Goal: Task Accomplishment & Management: Use online tool/utility

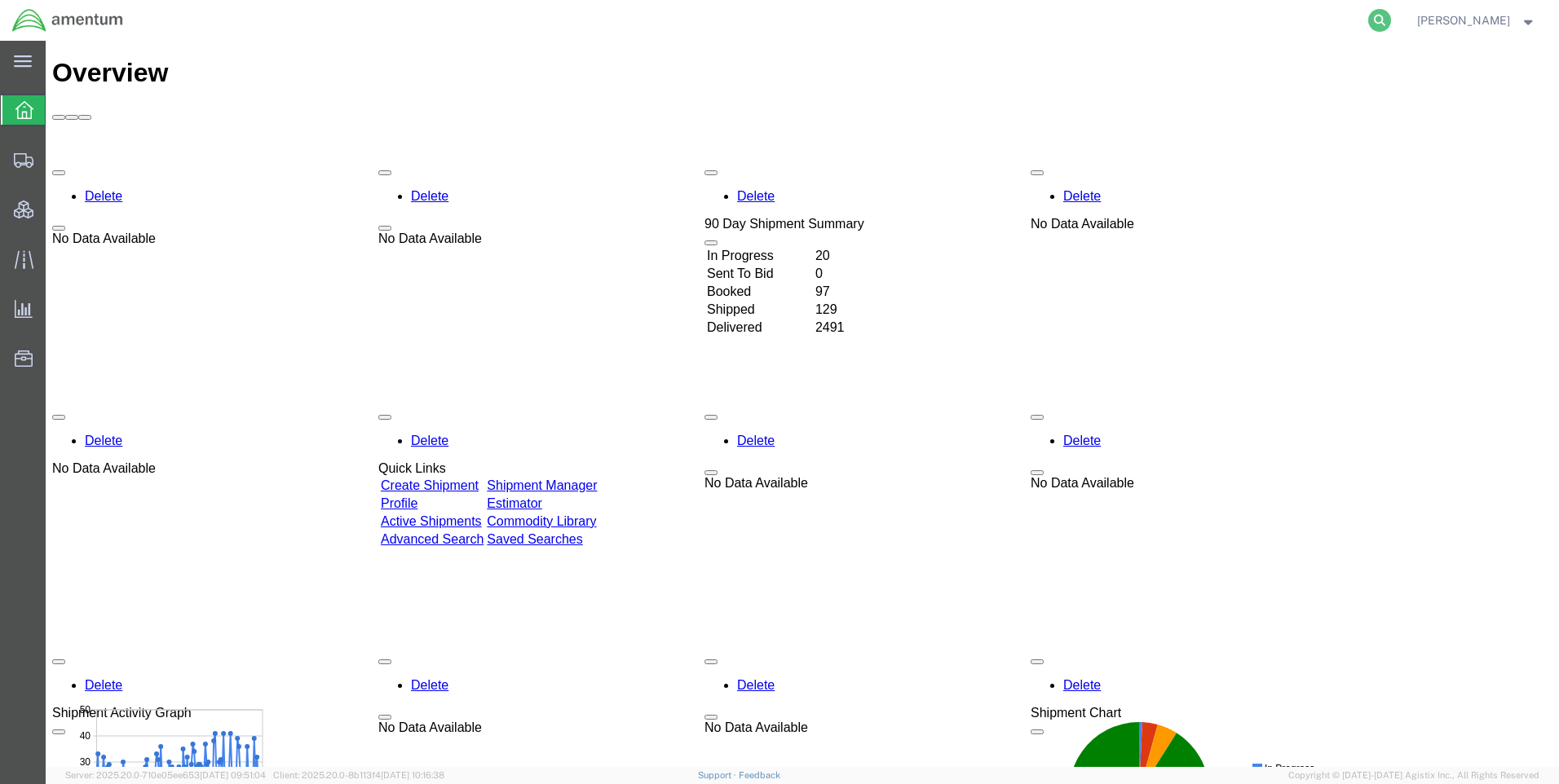
click at [1391, 13] on icon at bounding box center [1379, 20] width 23 height 23
paste input "DCO-25273-168894"
type input "DCO-25273-168894"
click at [1391, 17] on icon at bounding box center [1379, 20] width 23 height 23
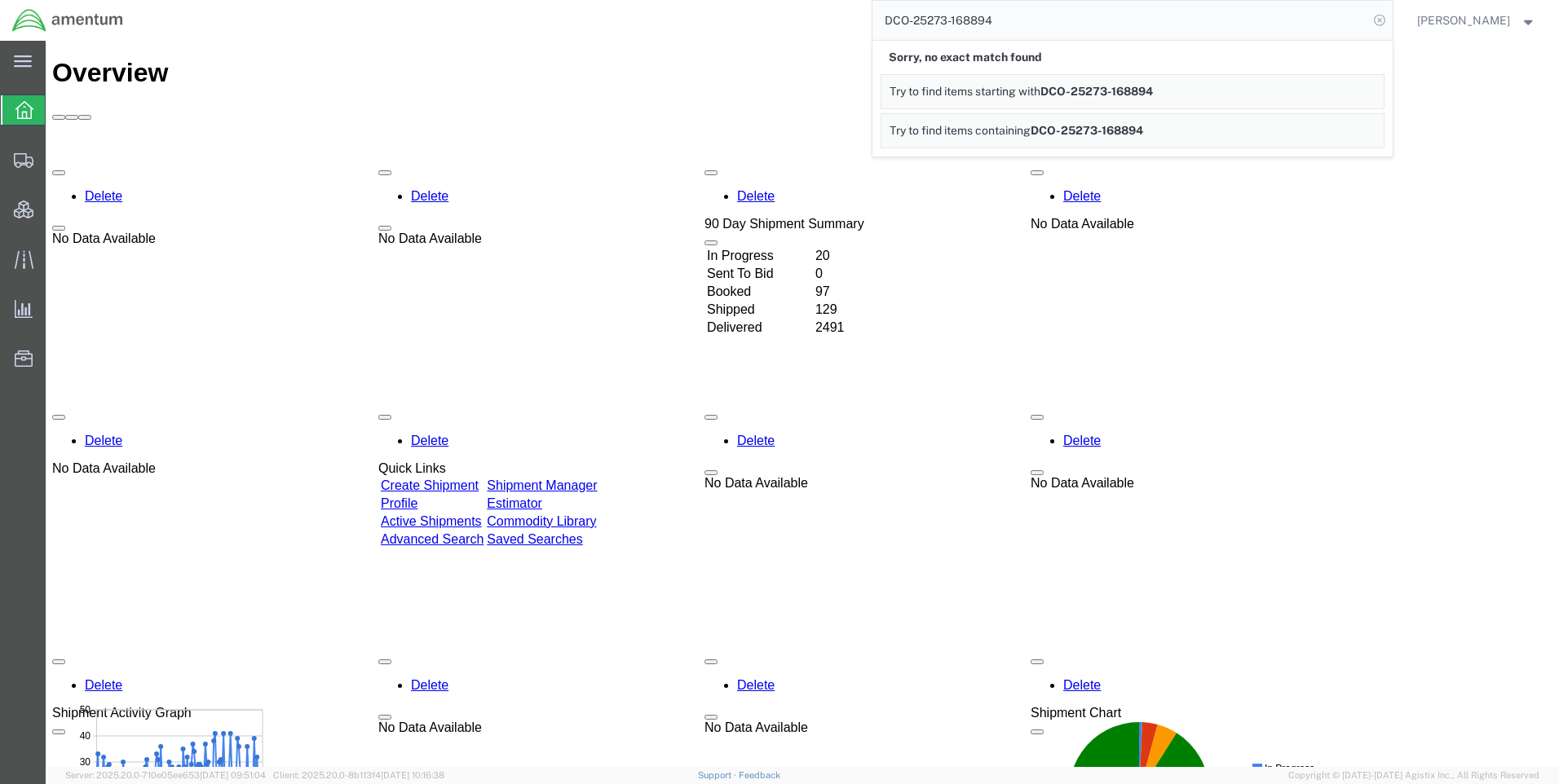
click at [1391, 23] on icon at bounding box center [1379, 20] width 23 height 23
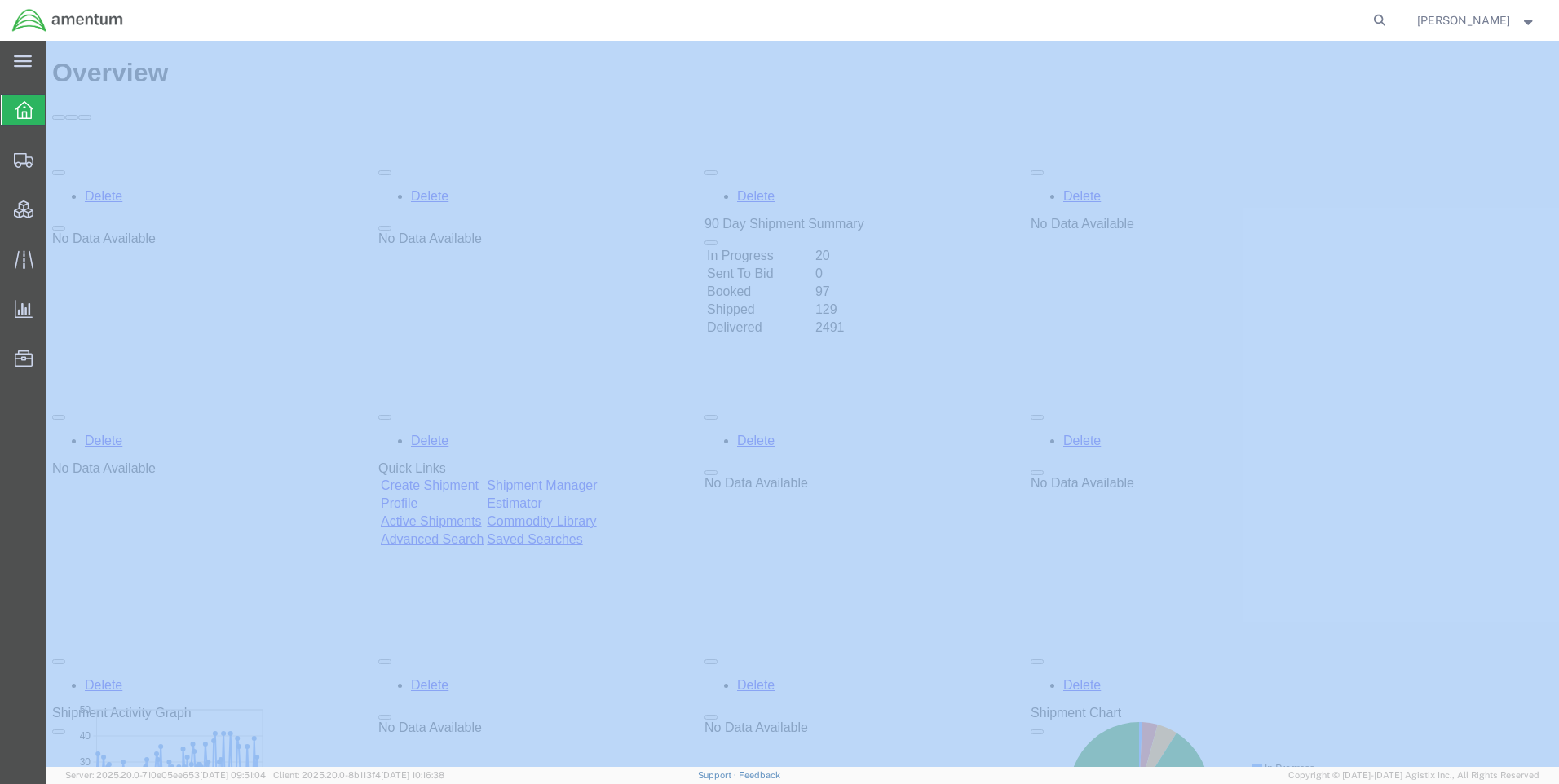
click at [1391, 23] on icon at bounding box center [1379, 20] width 23 height 23
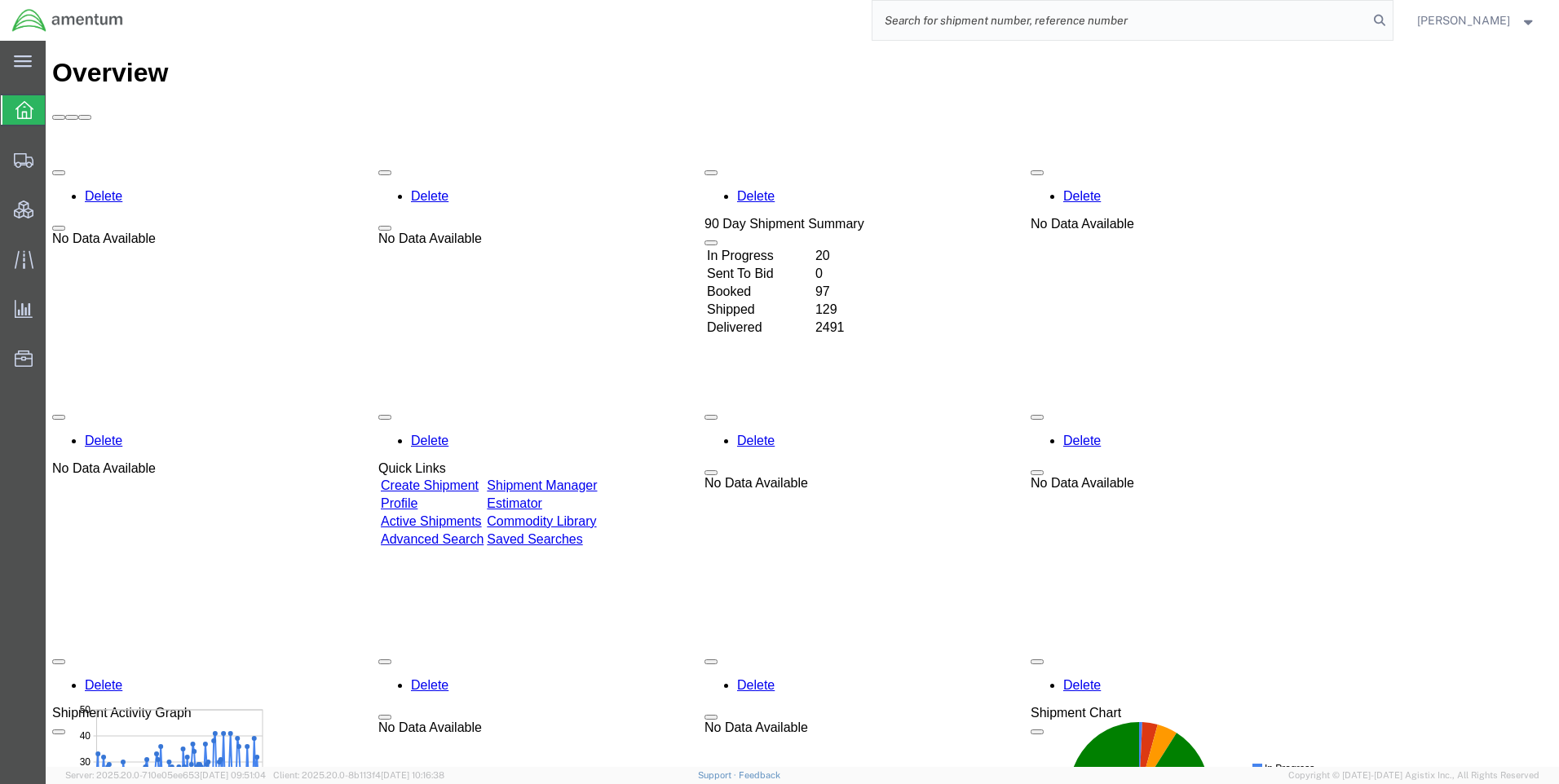
paste input "DCO-25273-168894"
type input "DCO-25273-168894"
click at [1391, 19] on icon at bounding box center [1379, 20] width 23 height 23
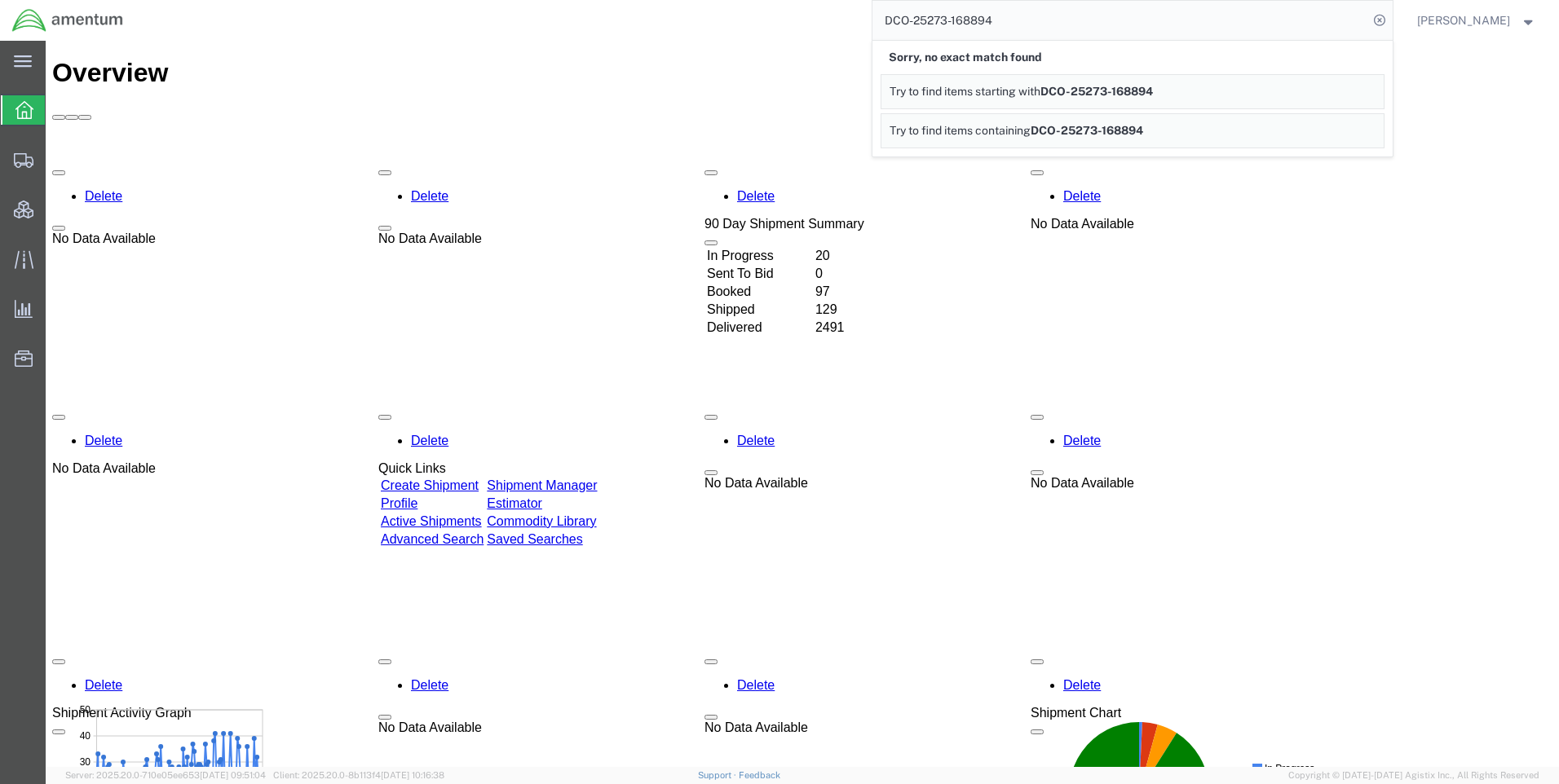
click at [1391, 19] on icon at bounding box center [1379, 20] width 23 height 23
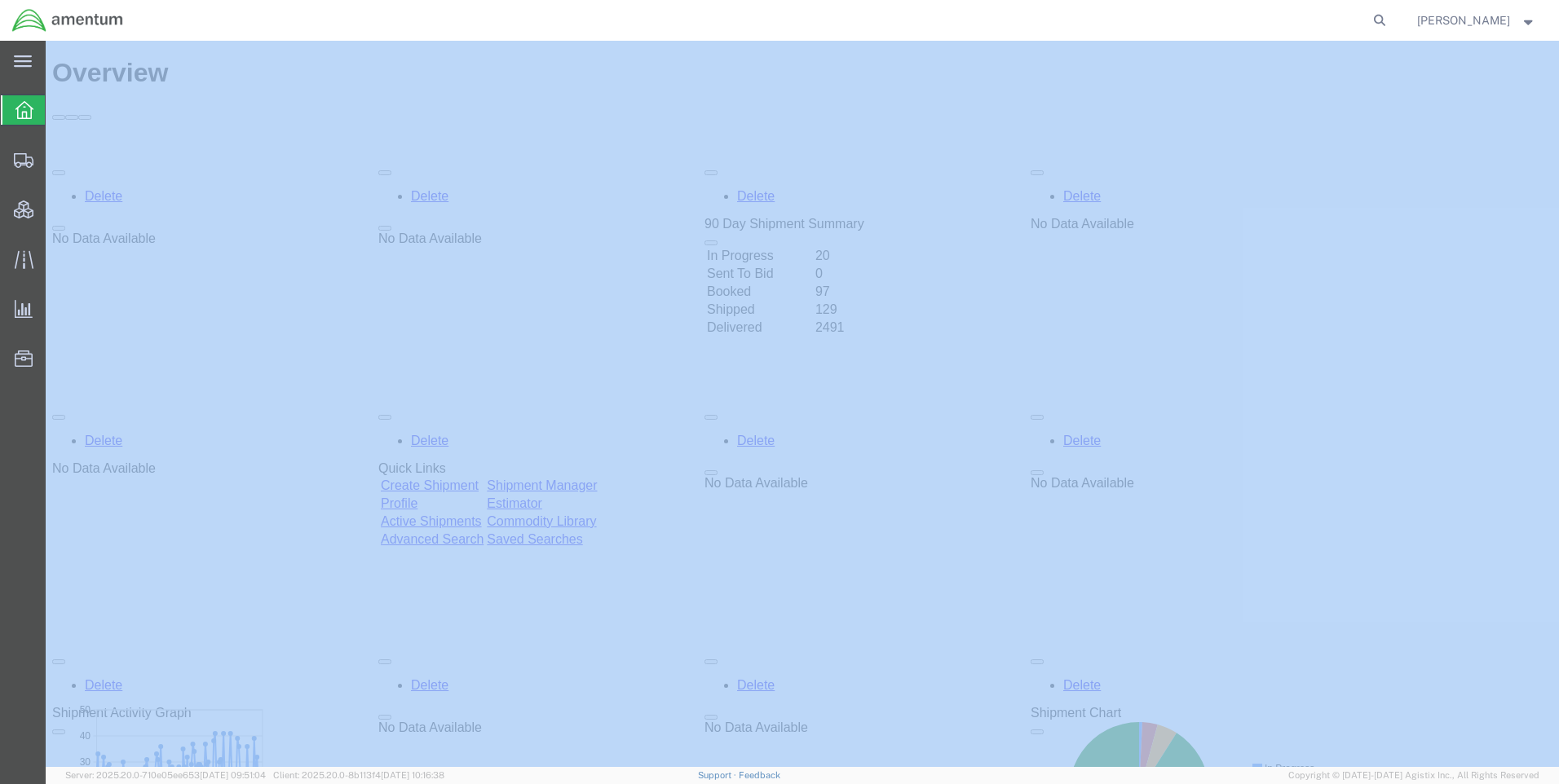
click at [1391, 19] on icon at bounding box center [1379, 20] width 23 height 23
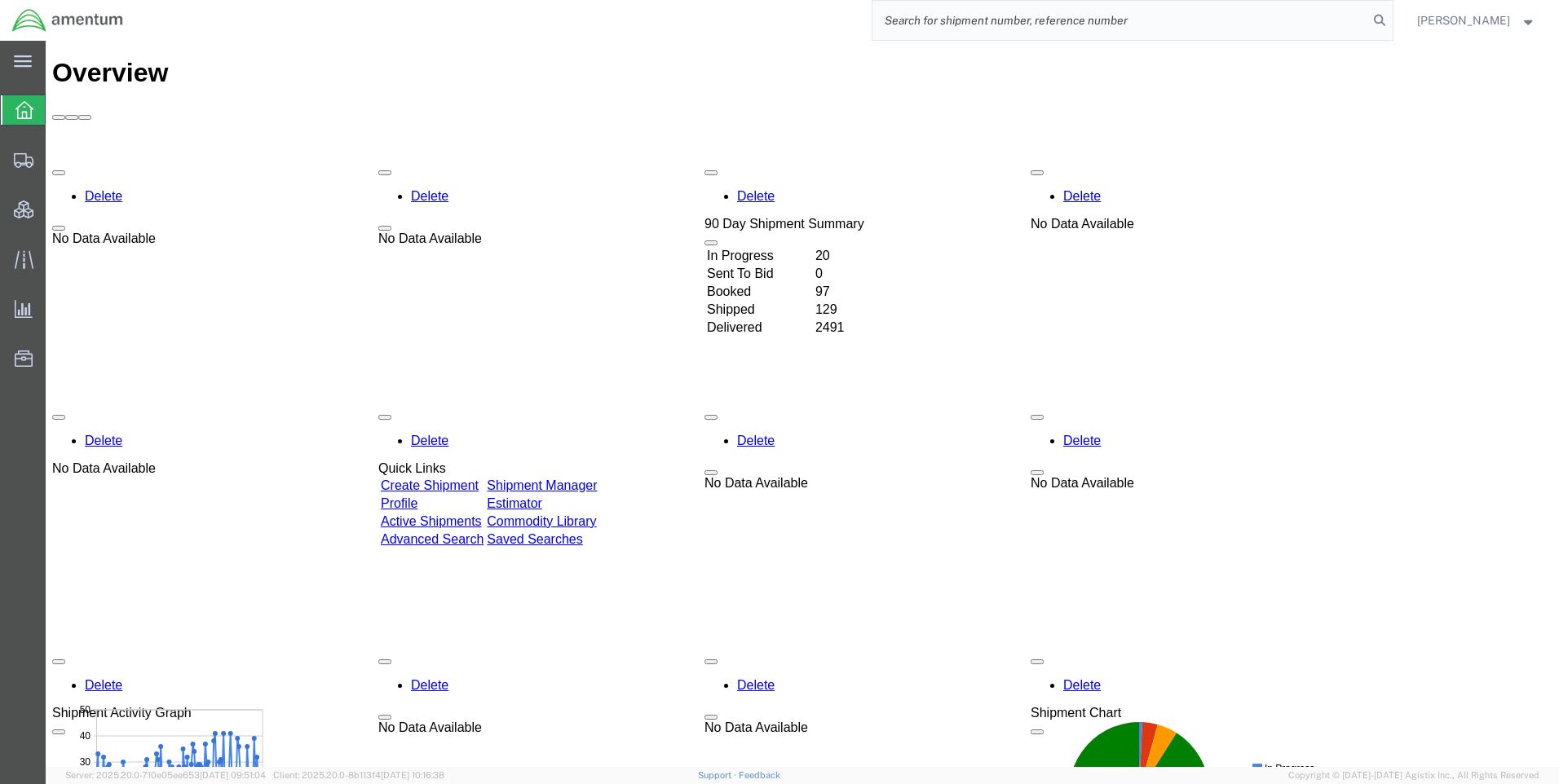
paste input "DCO-25273-168894"
type input "DCO-25273-168894"
click at [1386, 19] on icon at bounding box center [1379, 20] width 23 height 23
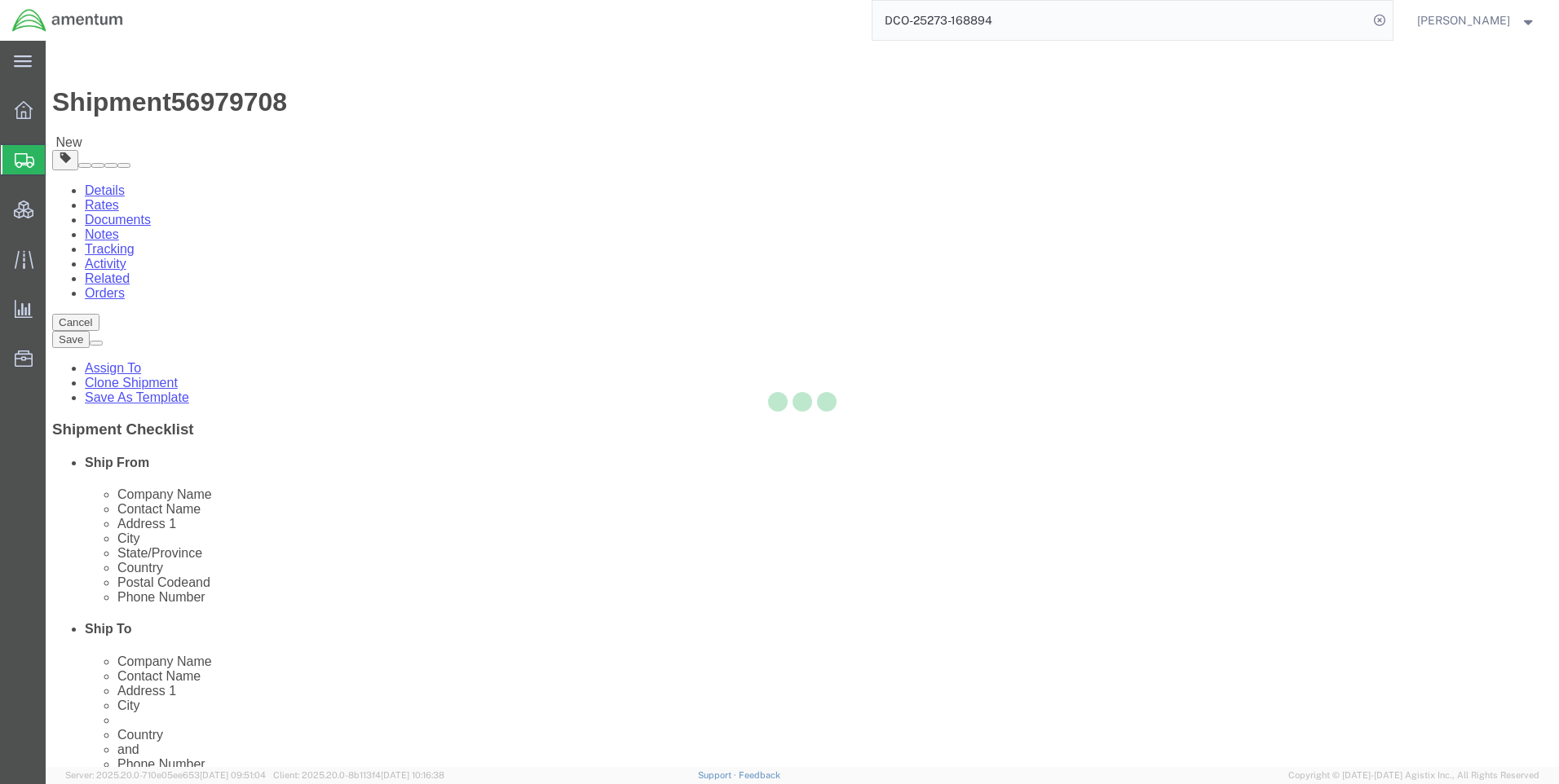
select select "42668"
select select
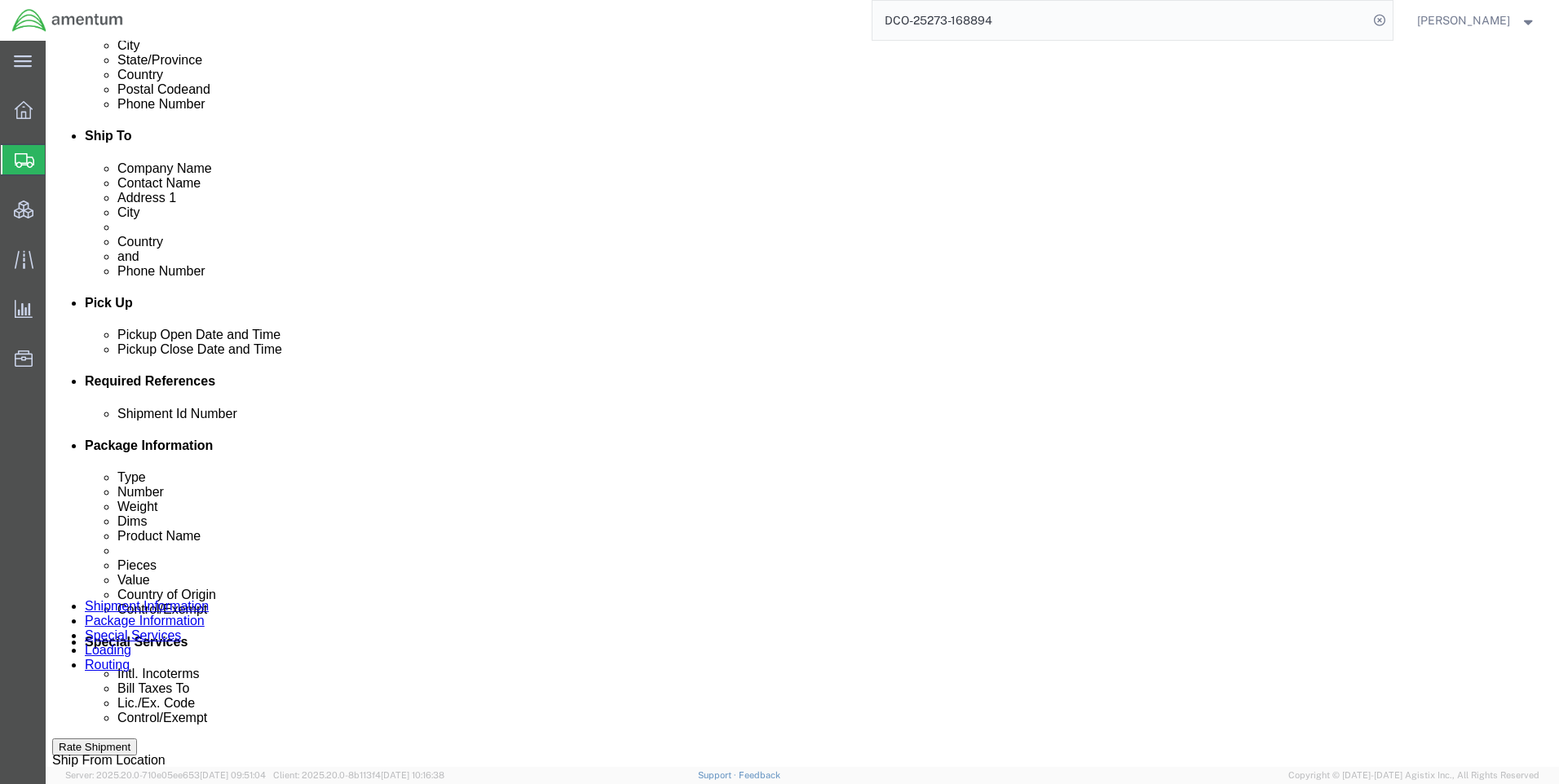
scroll to position [652, 0]
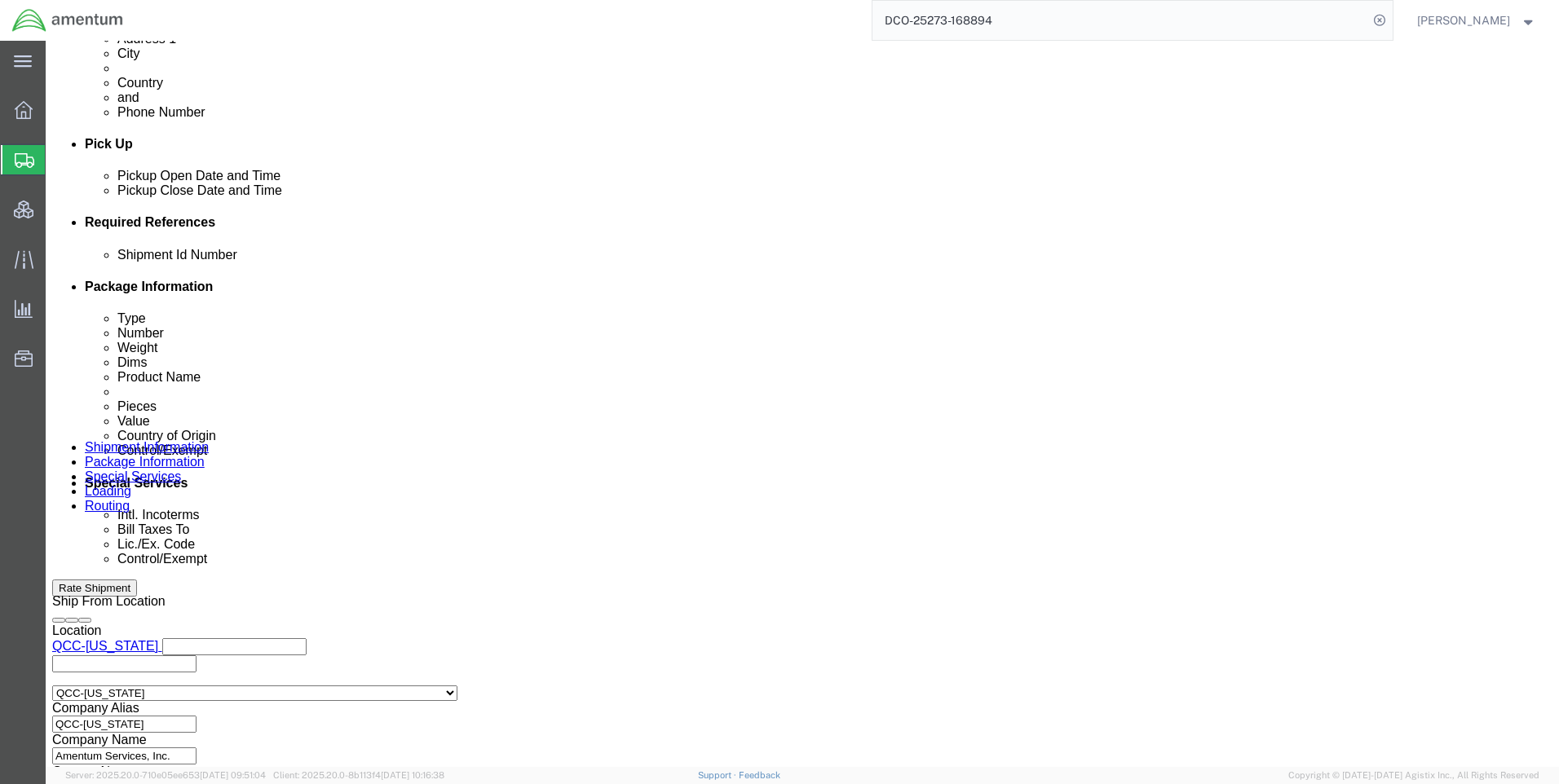
click button
click icon
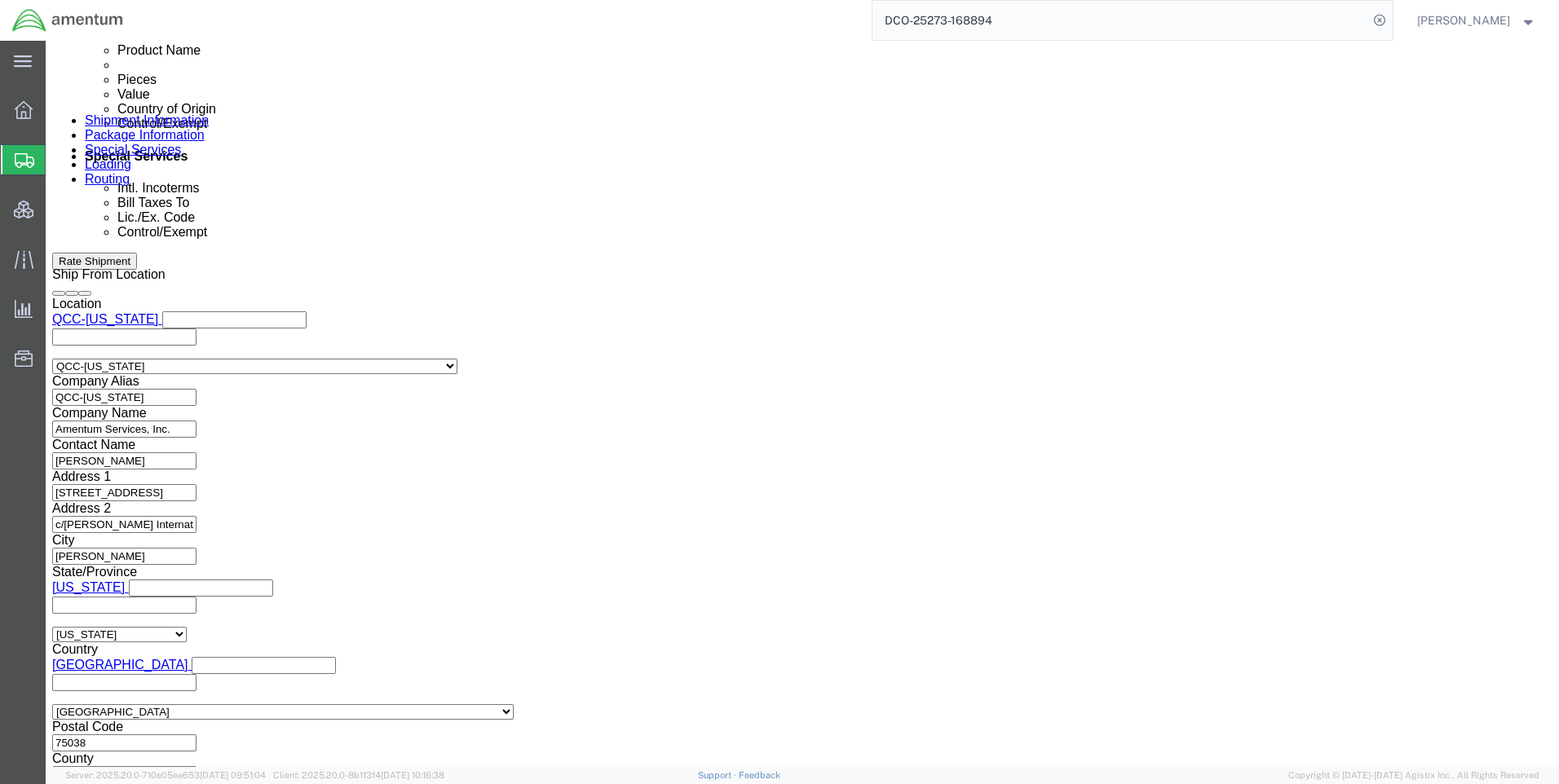
scroll to position [1025, 0]
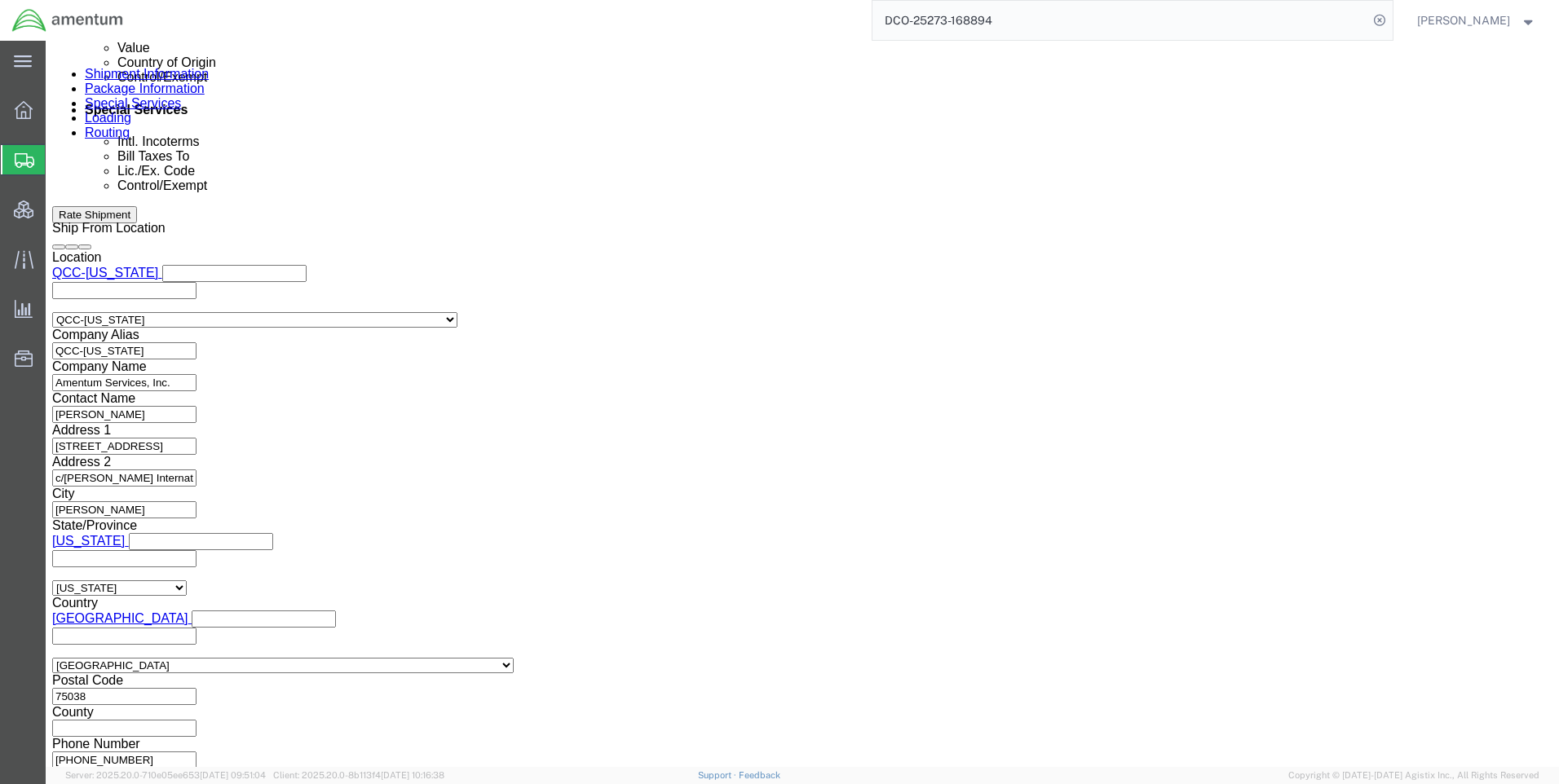
click button "Continue"
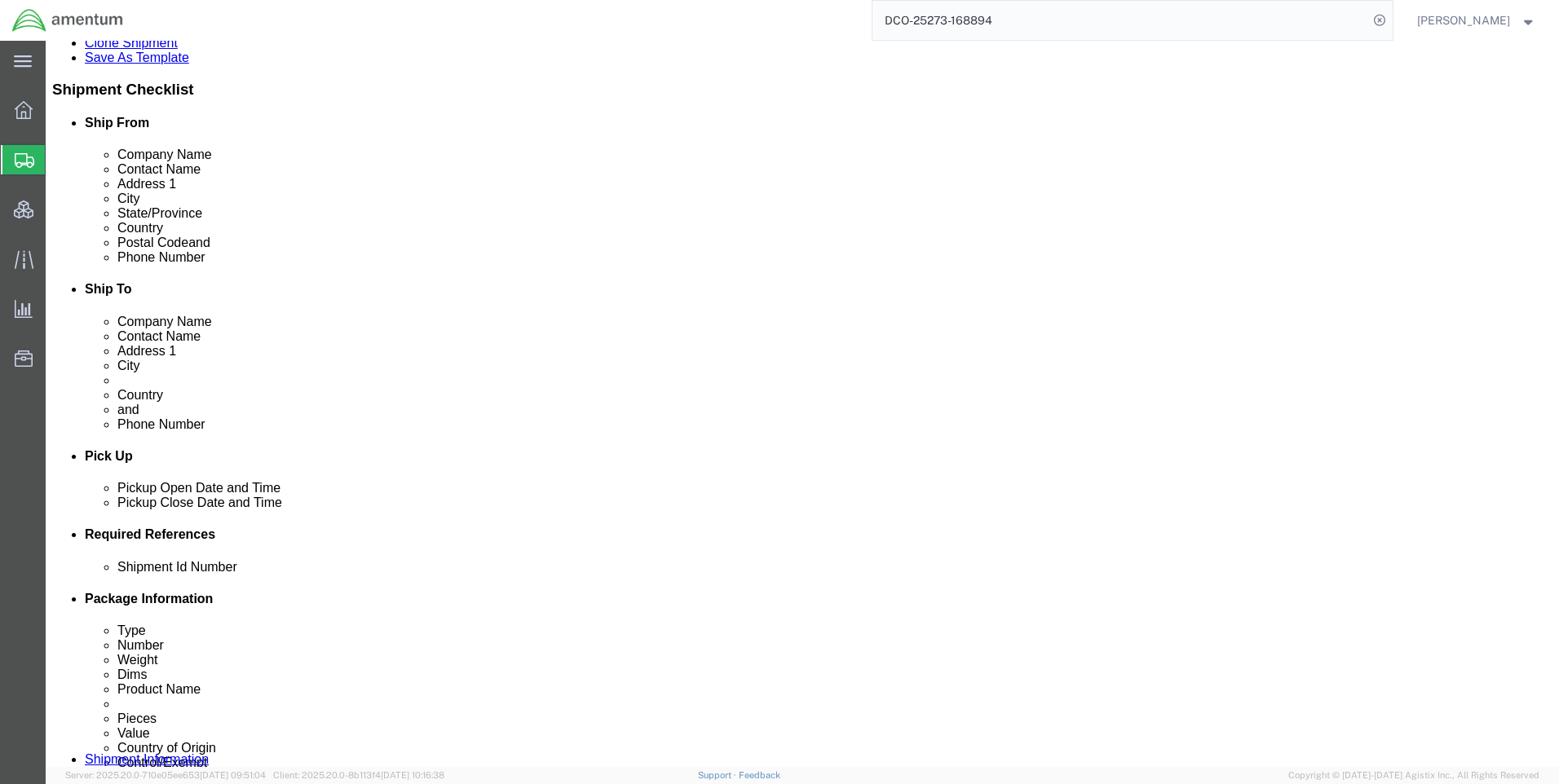
scroll to position [341, 0]
click button "Continue"
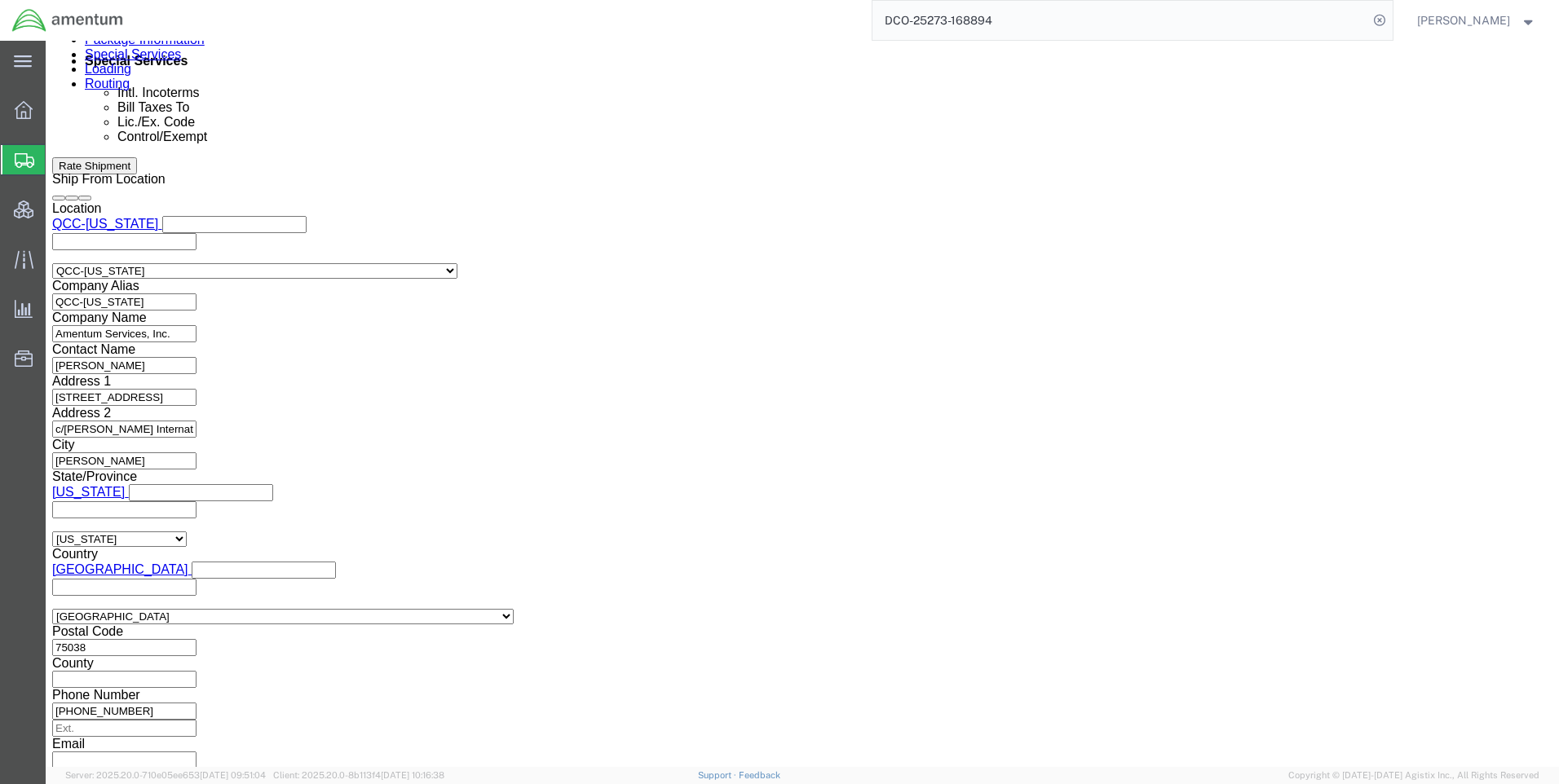
scroll to position [1067, 0]
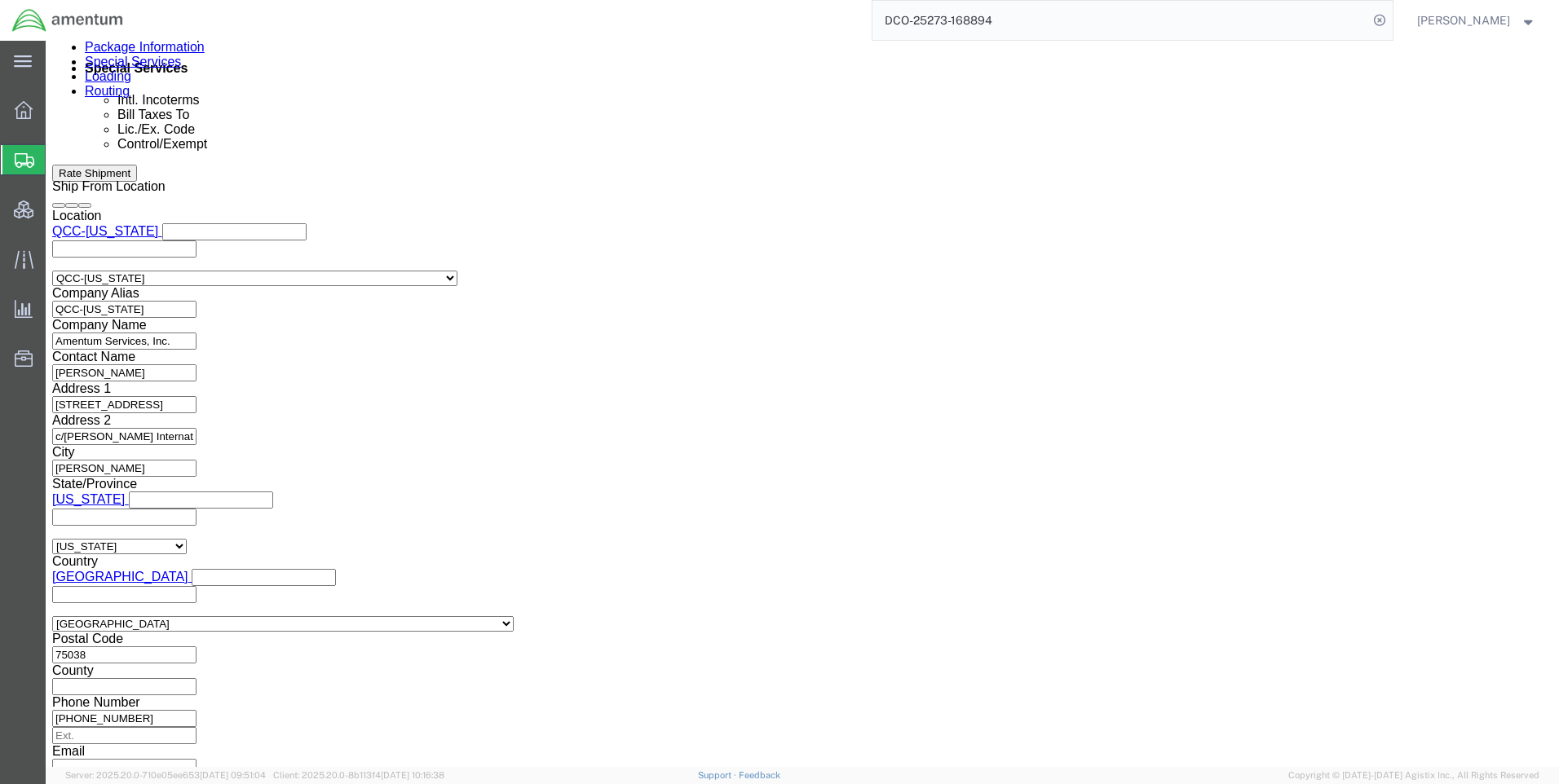
click select "Select AES-Direct EEI Carrier File EEI EEI Exempt"
select select "AESD"
click select "Select AES-Direct EEI Carrier File EEI EEI Exempt"
click button "Rate Shipment"
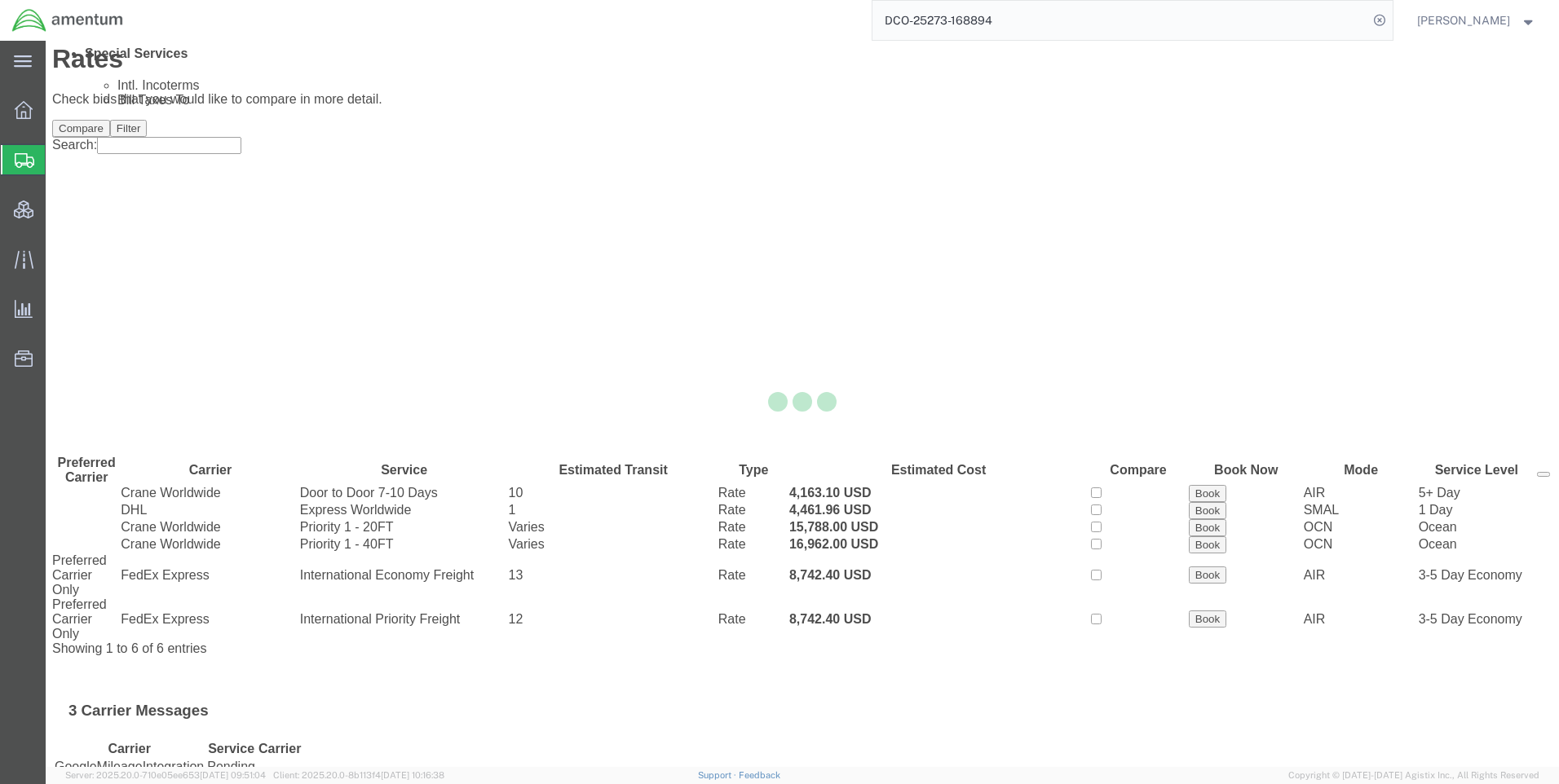
scroll to position [0, 0]
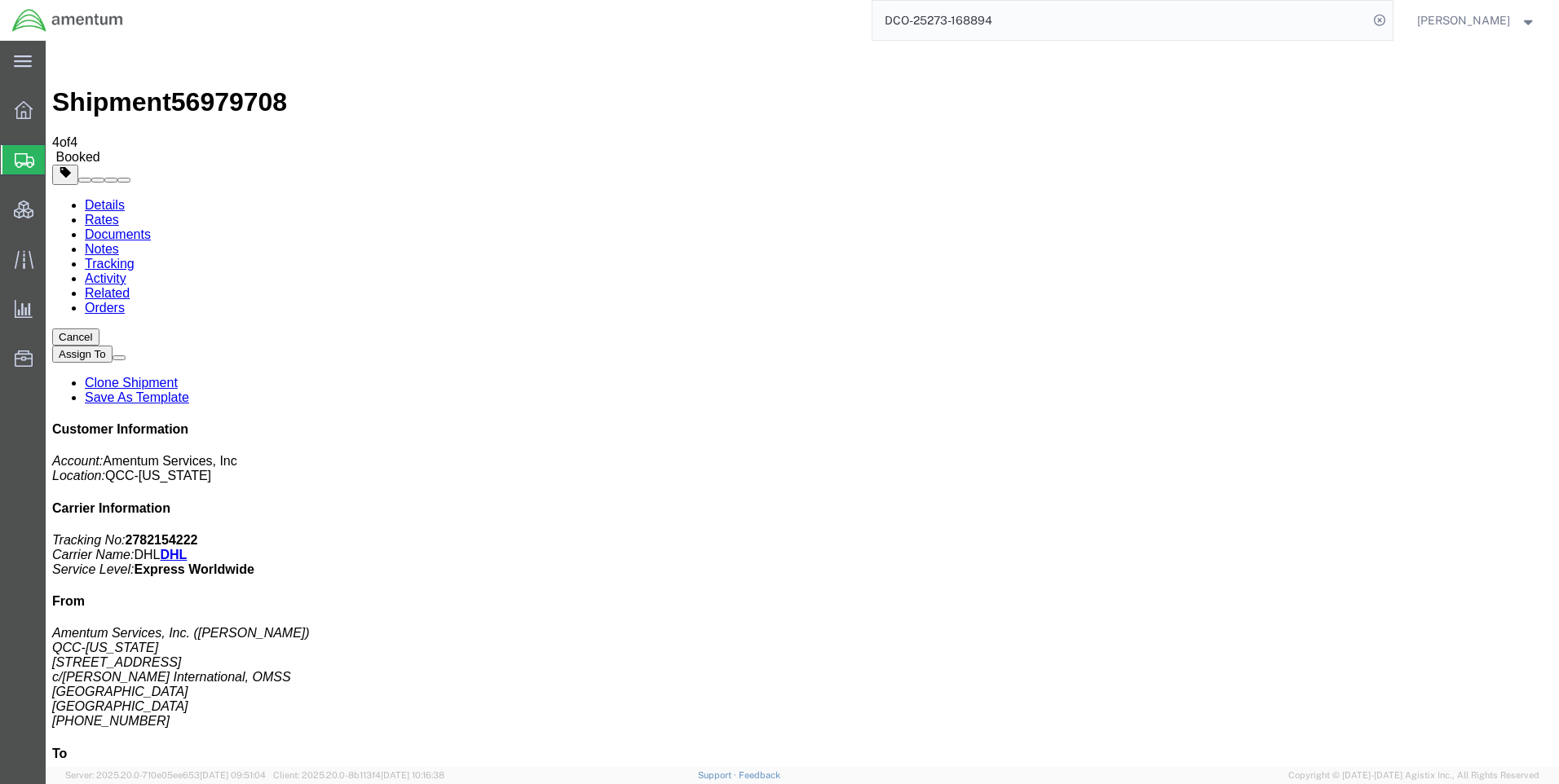
click at [198, 87] on span "56979708" at bounding box center [230, 102] width 116 height 29
copy span "56979708"
click at [198, 533] on b "2782154222" at bounding box center [162, 539] width 73 height 14
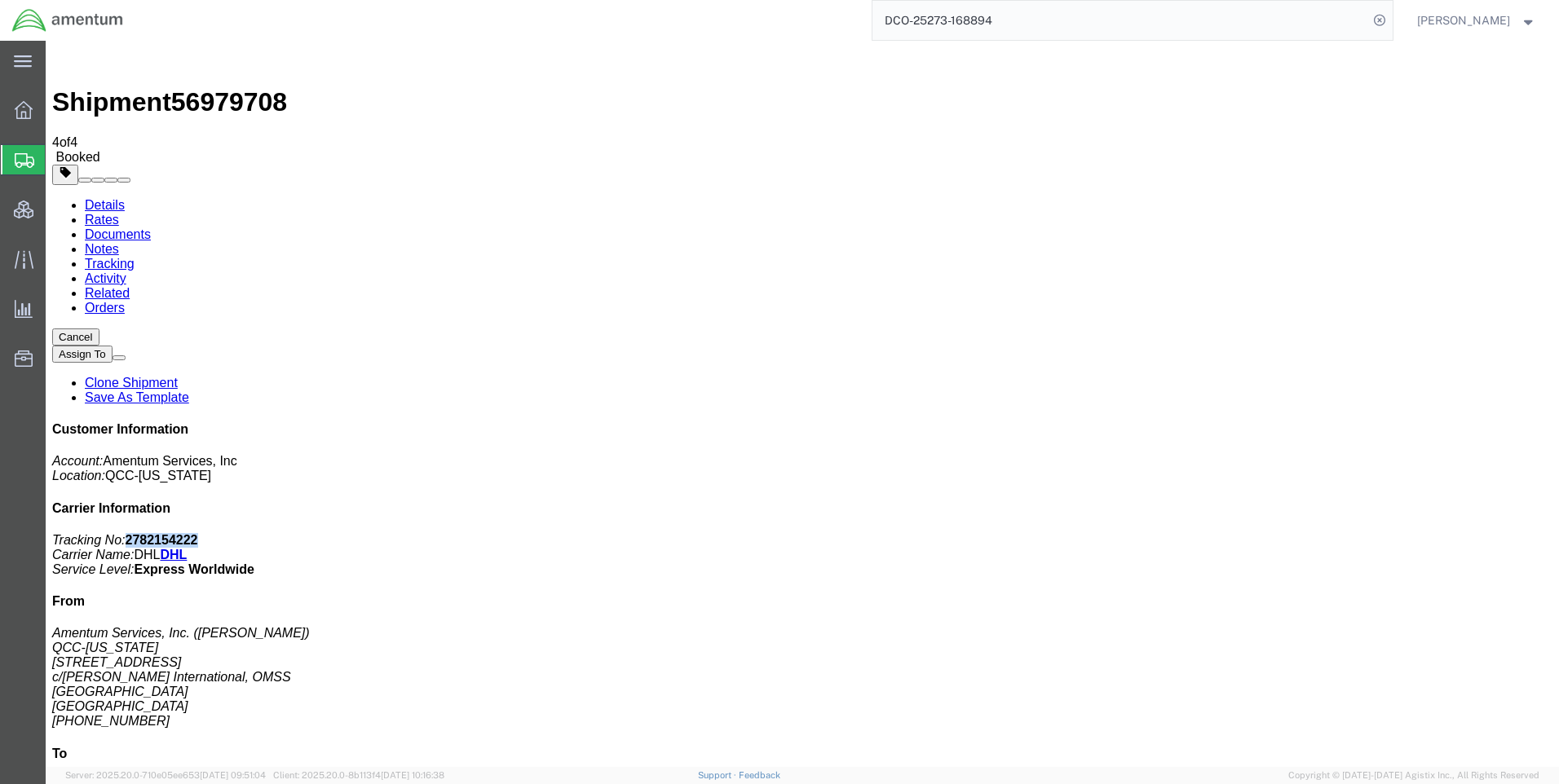
copy b "2782154222"
click at [119, 212] on link "Rates" at bounding box center [102, 219] width 35 height 14
